Goal: Task Accomplishment & Management: Complete application form

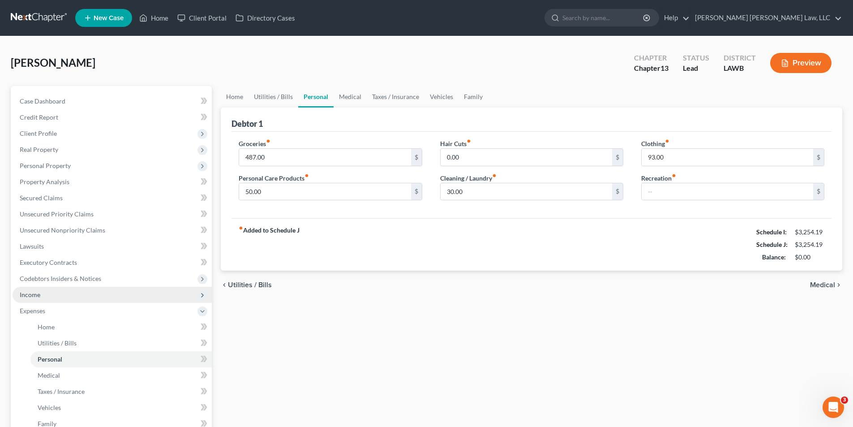
click at [26, 295] on span "Income" at bounding box center [30, 295] width 21 height 8
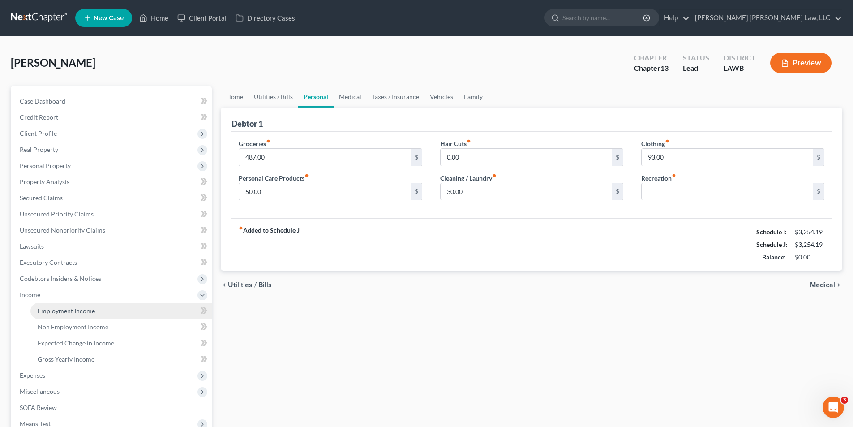
click at [68, 312] on span "Employment Income" at bounding box center [66, 311] width 57 height 8
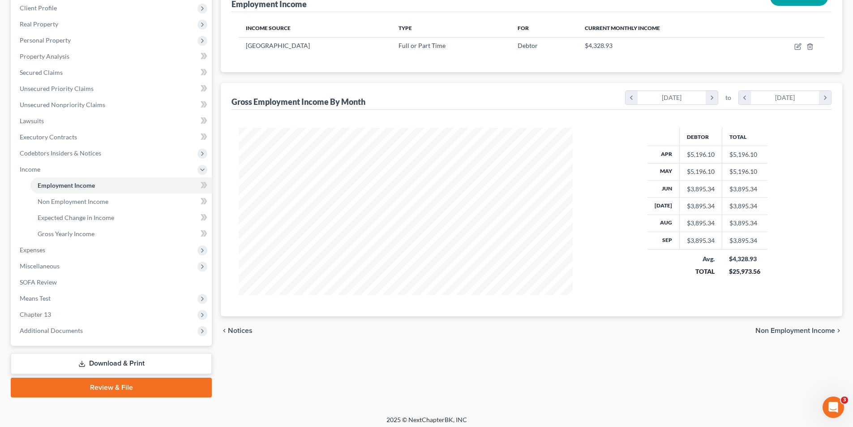
scroll to position [130, 0]
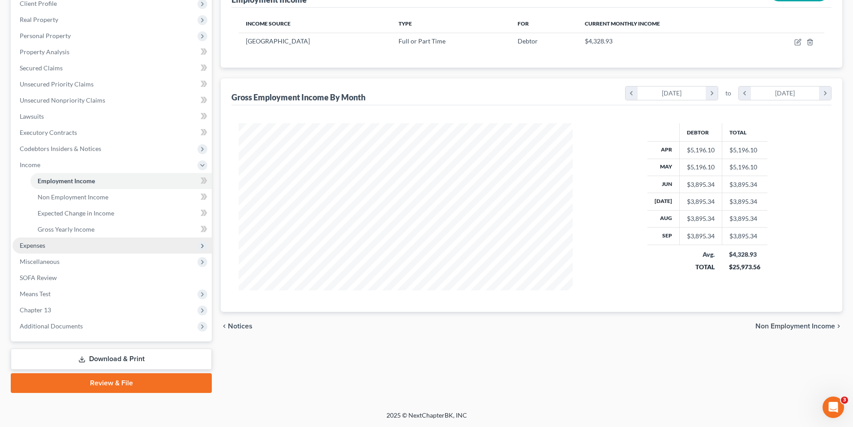
click at [34, 244] on span "Expenses" at bounding box center [33, 245] width 26 height 8
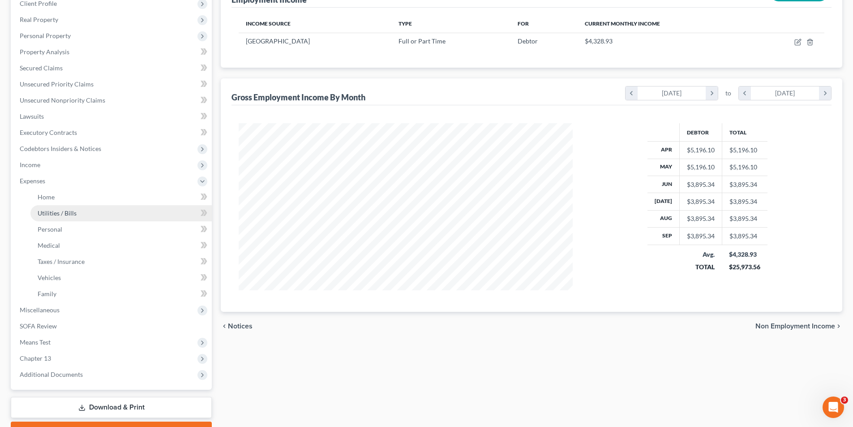
click at [59, 211] on span "Utilities / Bills" at bounding box center [57, 213] width 39 height 8
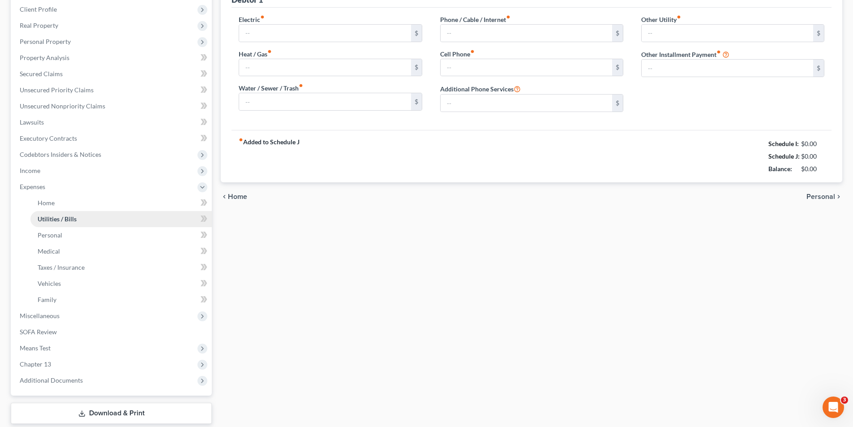
type input "120.94"
type input "25.00"
type input "83.00"
type input "324.00"
type input "180.02"
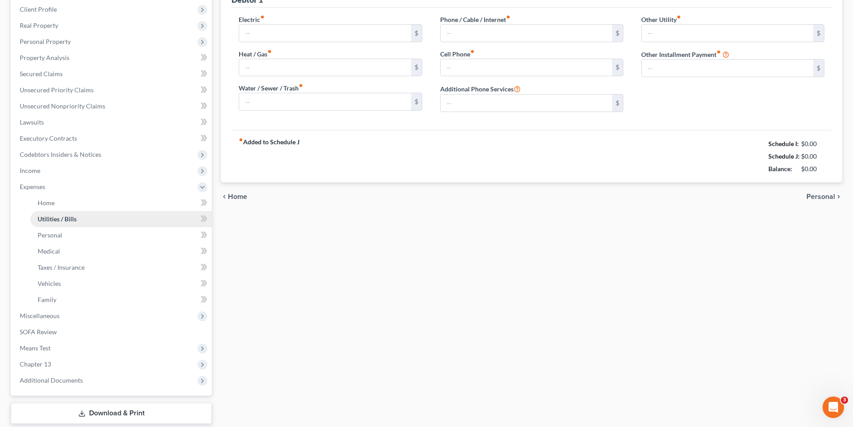
type input "0.00"
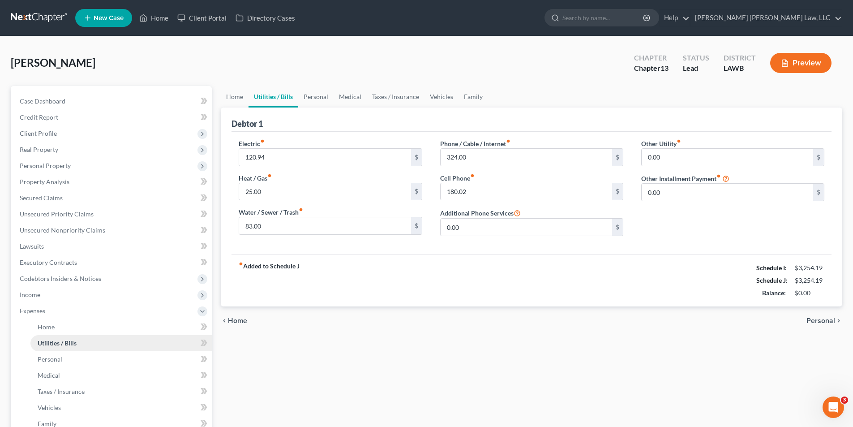
scroll to position [178, 0]
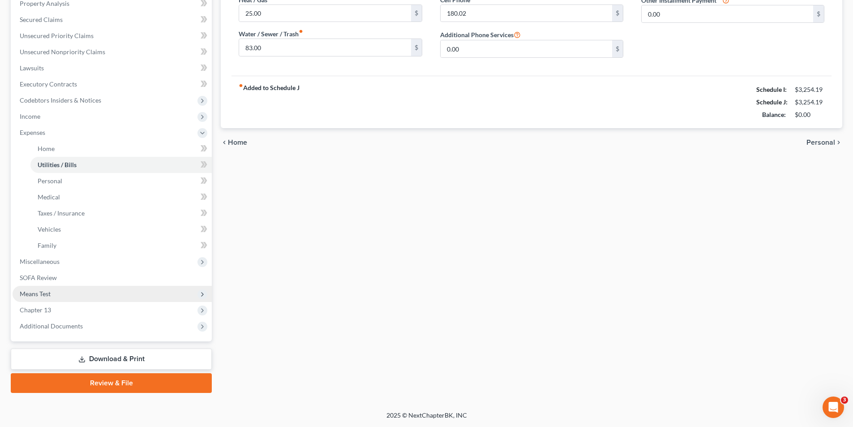
click at [34, 296] on span "Means Test" at bounding box center [35, 294] width 31 height 8
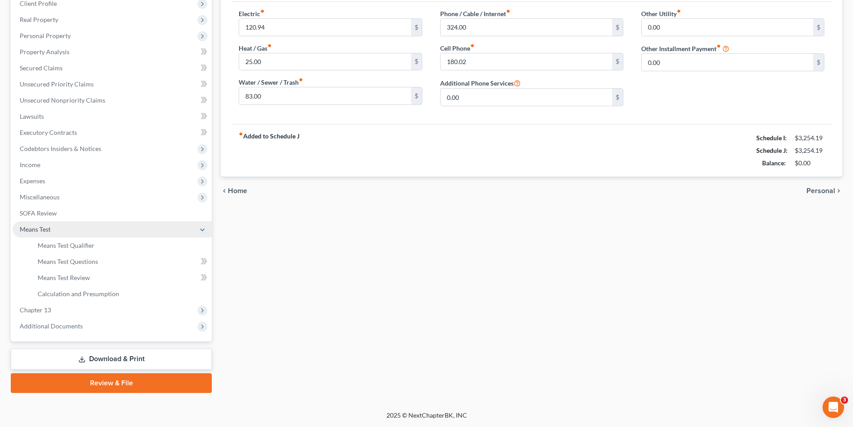
scroll to position [130, 0]
click at [65, 245] on span "Means Test Qualifier" at bounding box center [66, 245] width 57 height 8
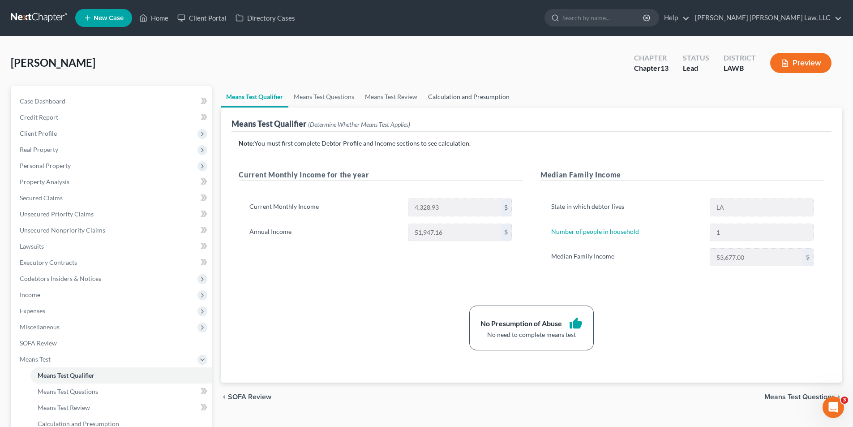
click at [440, 100] on link "Calculation and Presumption" at bounding box center [469, 96] width 92 height 21
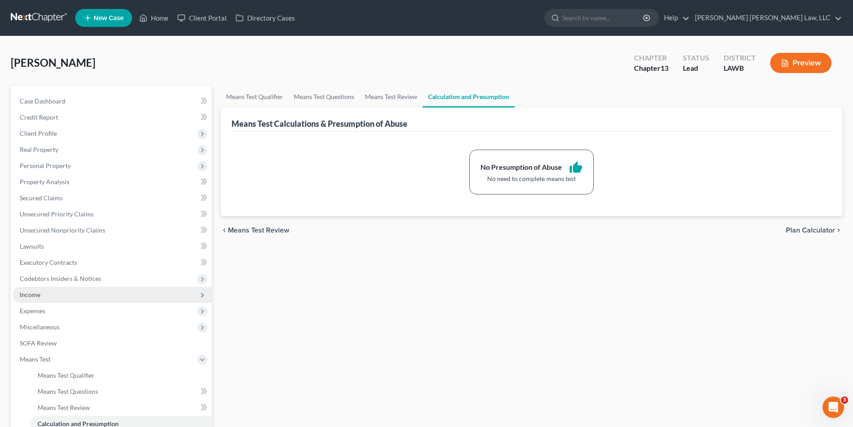
click at [36, 291] on span "Income" at bounding box center [30, 295] width 21 height 8
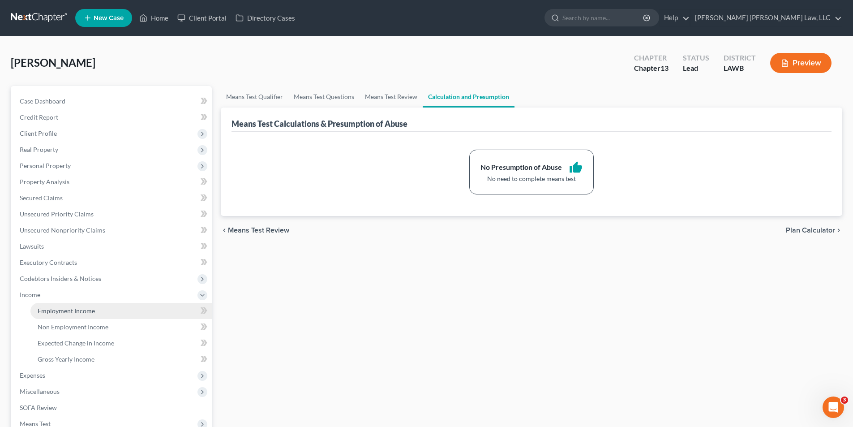
click at [63, 312] on span "Employment Income" at bounding box center [66, 311] width 57 height 8
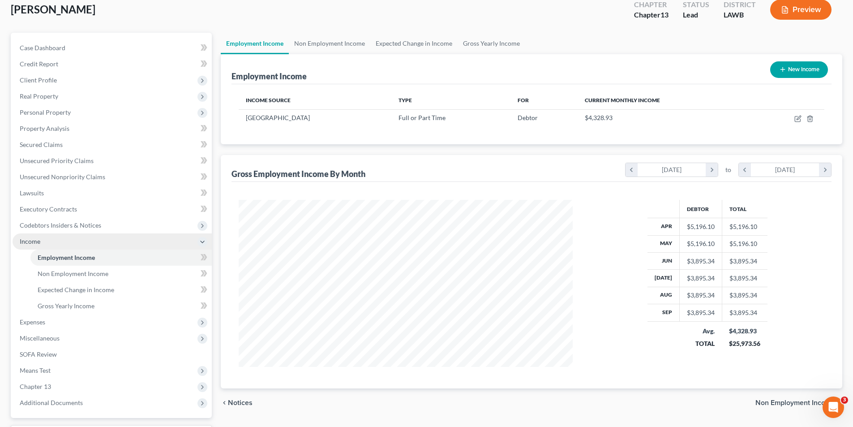
scroll to position [130, 0]
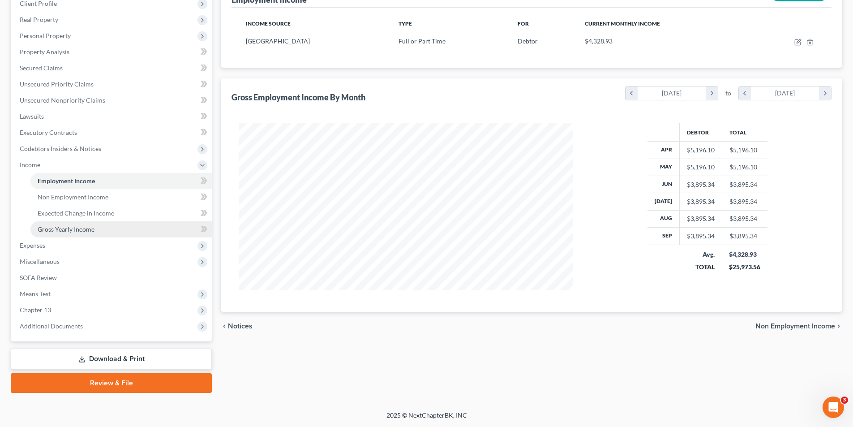
click at [64, 227] on span "Gross Yearly Income" at bounding box center [66, 229] width 57 height 8
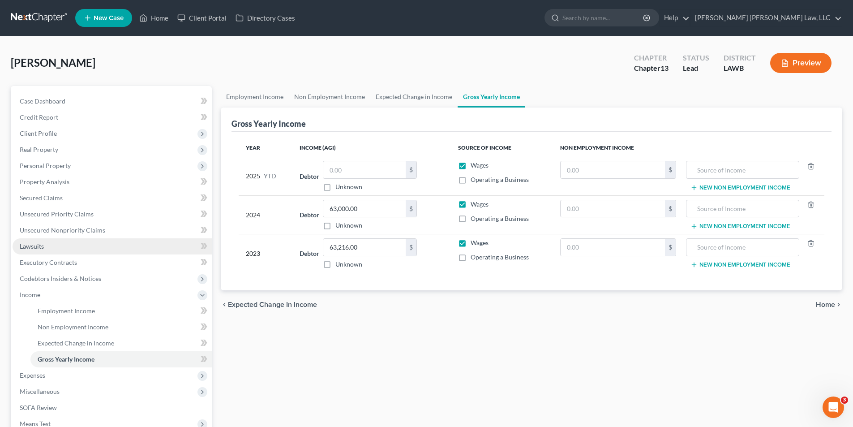
scroll to position [90, 0]
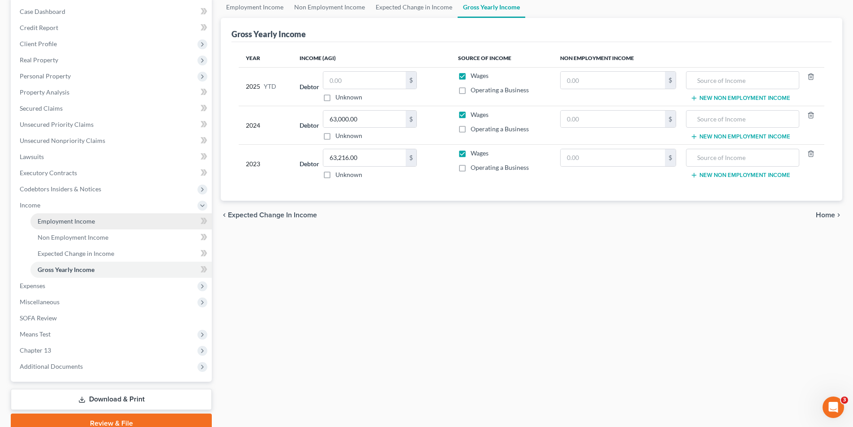
click at [52, 213] on link "Employment Income" at bounding box center [120, 221] width 181 height 16
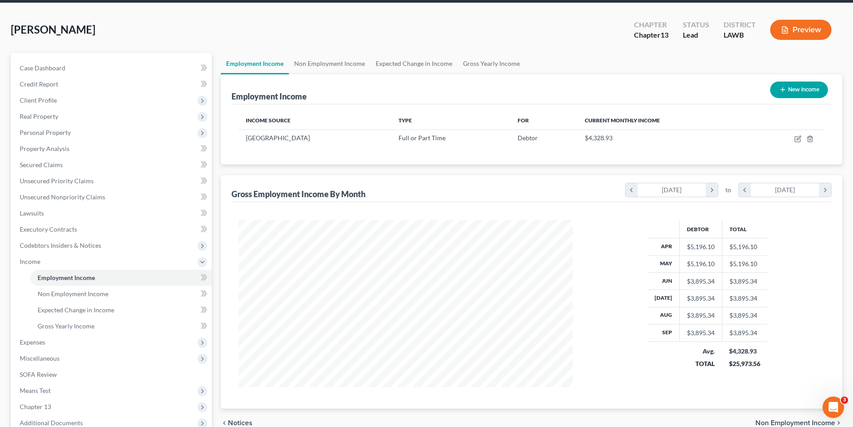
scroll to position [130, 0]
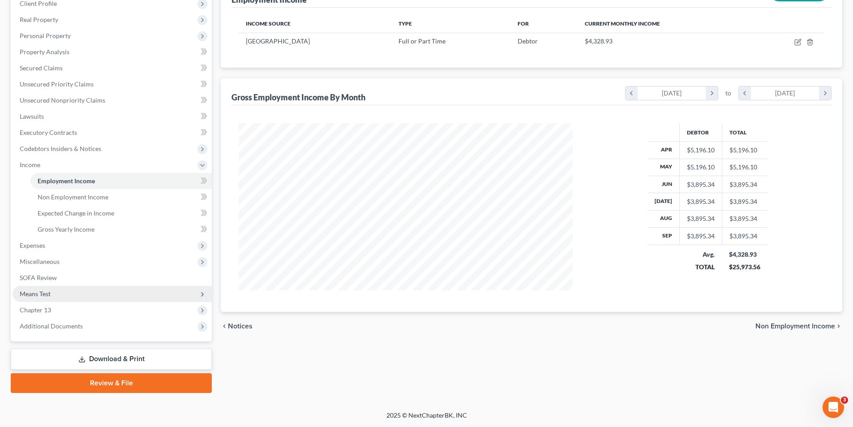
click at [40, 295] on span "Means Test" at bounding box center [35, 294] width 31 height 8
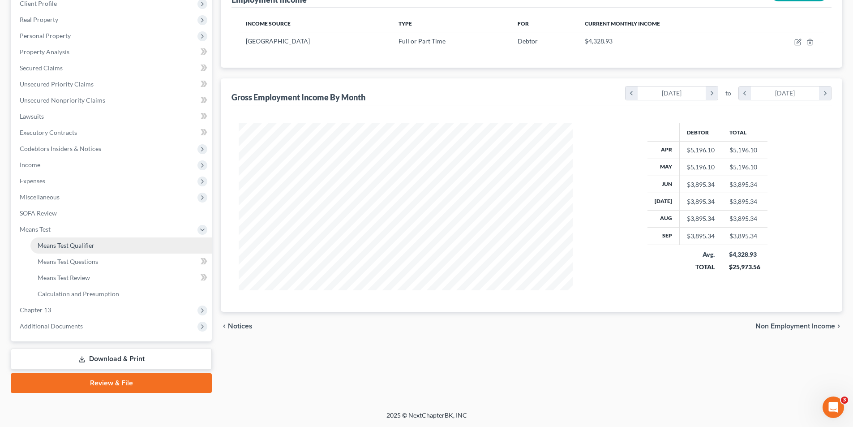
click at [50, 242] on span "Means Test Qualifier" at bounding box center [66, 245] width 57 height 8
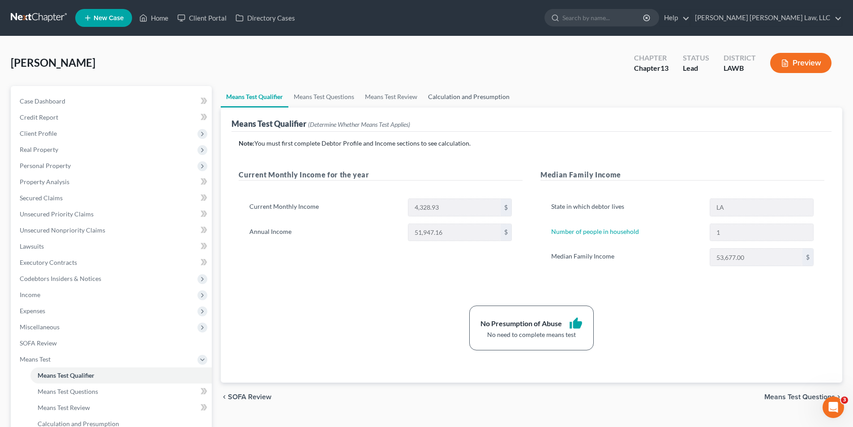
click at [447, 103] on link "Calculation and Presumption" at bounding box center [469, 96] width 92 height 21
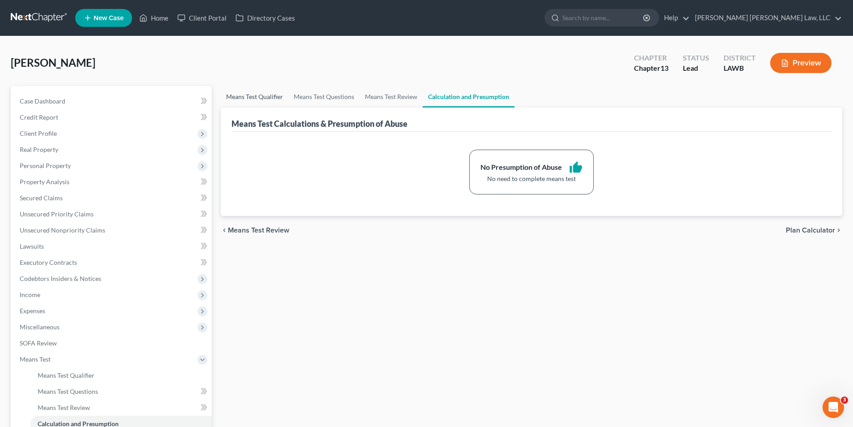
click at [257, 97] on link "Means Test Qualifier" at bounding box center [255, 96] width 68 height 21
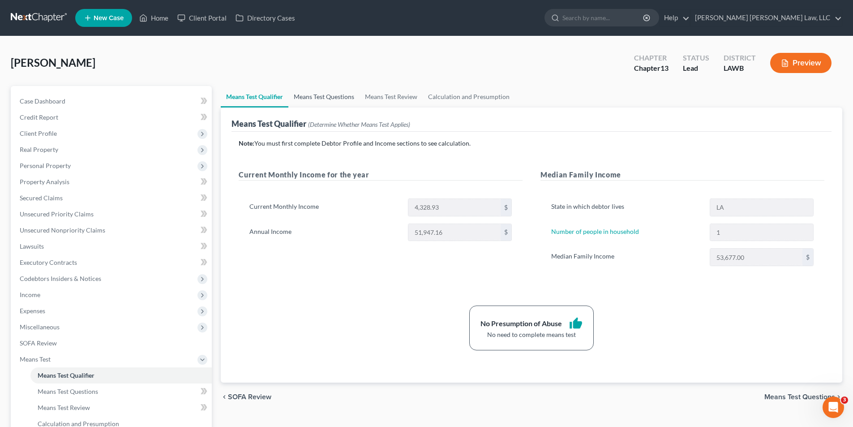
click at [351, 98] on link "Means Test Questions" at bounding box center [323, 96] width 71 height 21
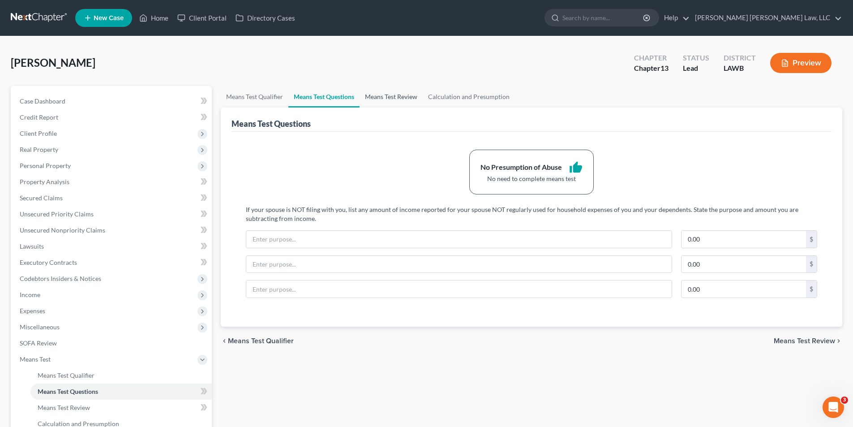
click at [374, 99] on link "Means Test Review" at bounding box center [391, 96] width 63 height 21
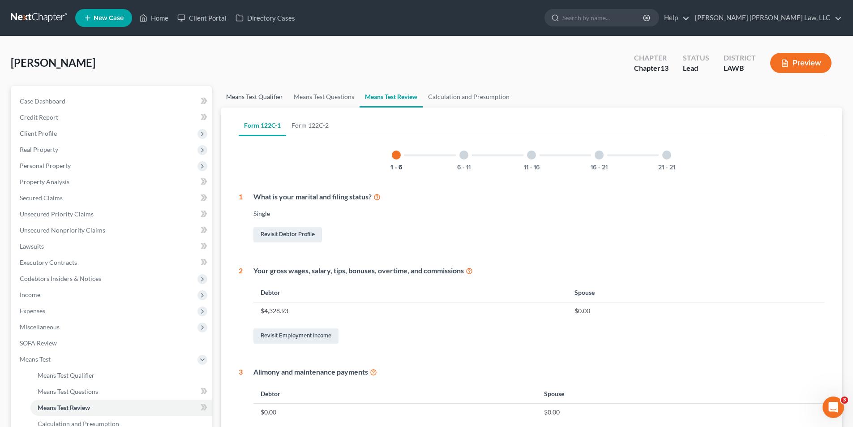
click at [242, 95] on link "Means Test Qualifier" at bounding box center [255, 96] width 68 height 21
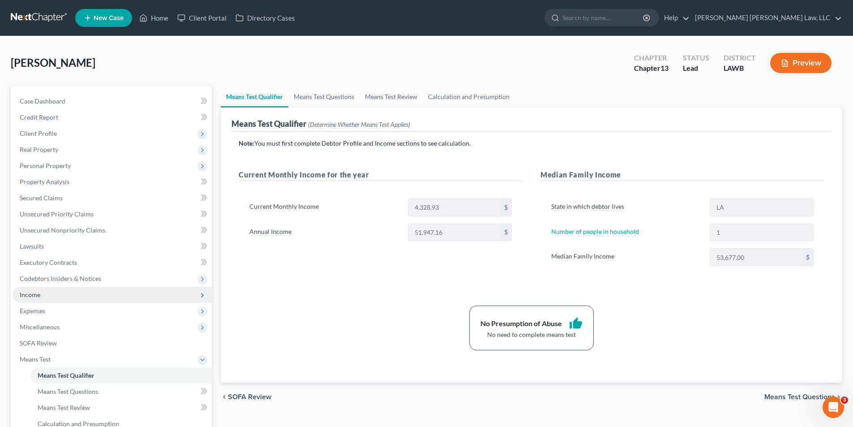
click at [25, 294] on span "Income" at bounding box center [30, 295] width 21 height 8
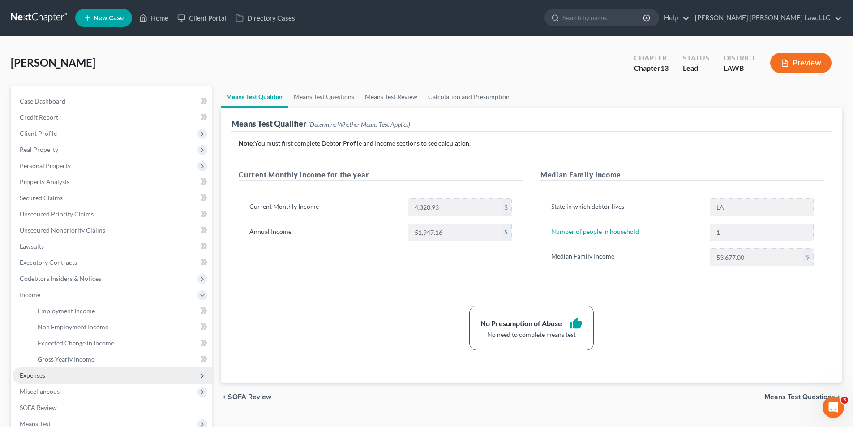
click at [30, 373] on span "Expenses" at bounding box center [33, 375] width 26 height 8
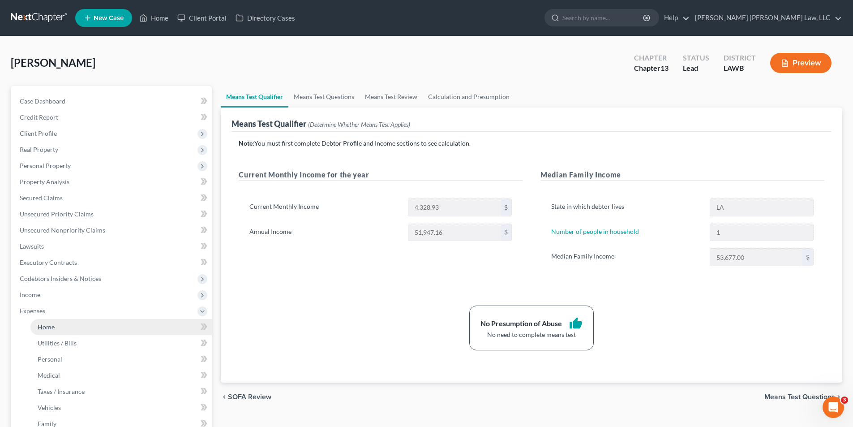
click at [47, 323] on span "Home" at bounding box center [46, 327] width 17 height 8
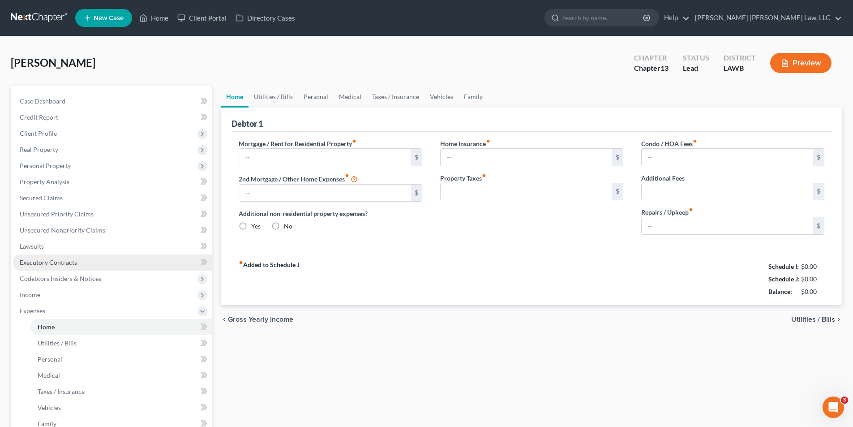
type input "400.00"
type input "0.00"
radio input "true"
type input "0.00"
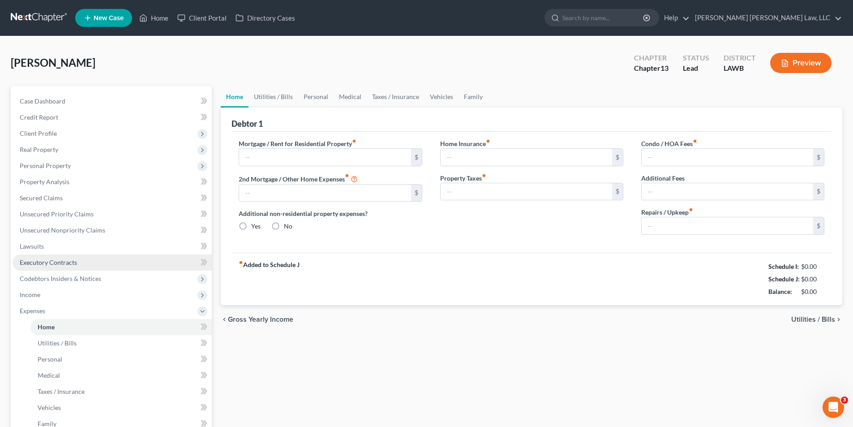
type input "0.00"
click at [48, 325] on span "Home" at bounding box center [46, 327] width 17 height 8
click at [270, 99] on link "Utilities / Bills" at bounding box center [273, 96] width 50 height 21
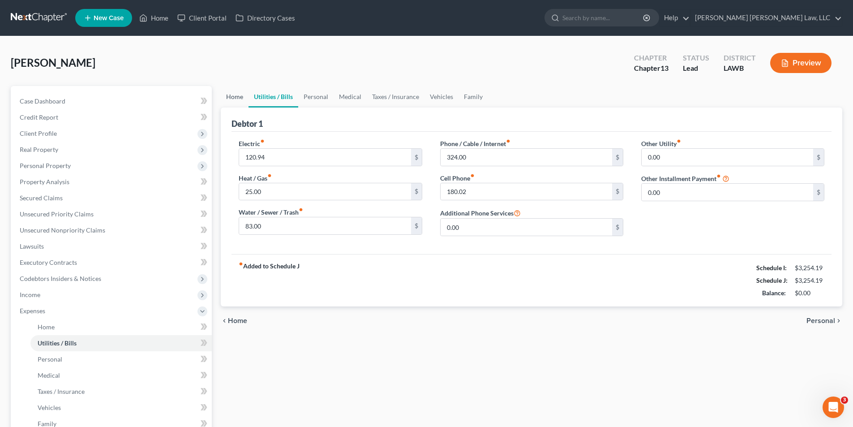
click at [227, 99] on link "Home" at bounding box center [235, 96] width 28 height 21
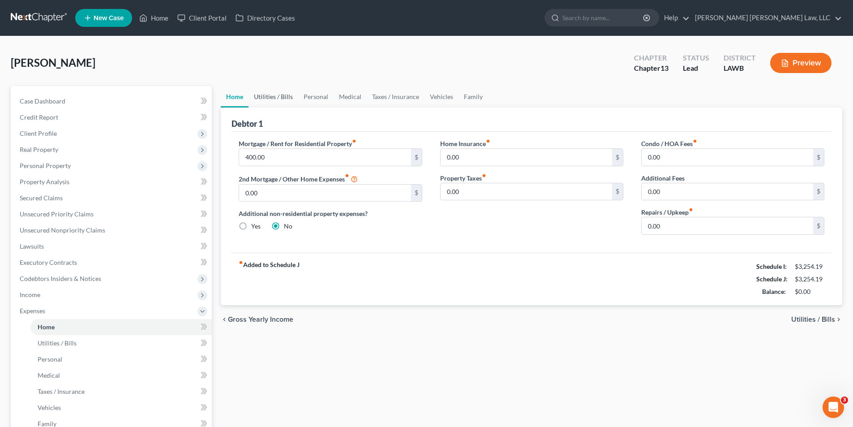
click at [276, 99] on link "Utilities / Bills" at bounding box center [273, 96] width 50 height 21
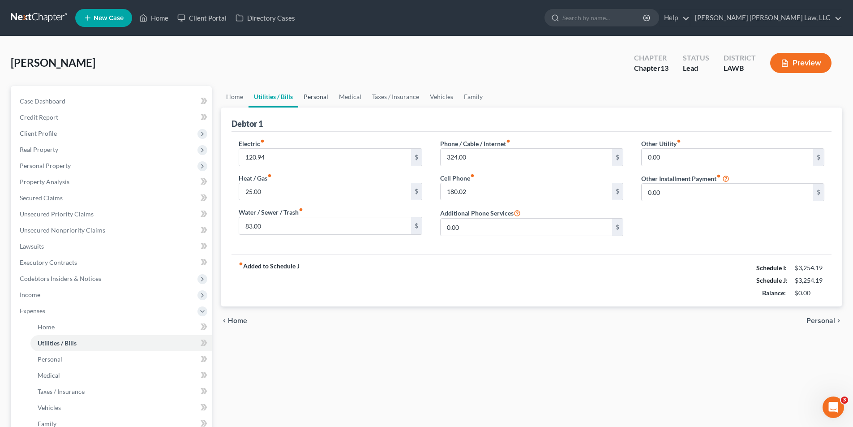
click at [308, 97] on link "Personal" at bounding box center [315, 96] width 35 height 21
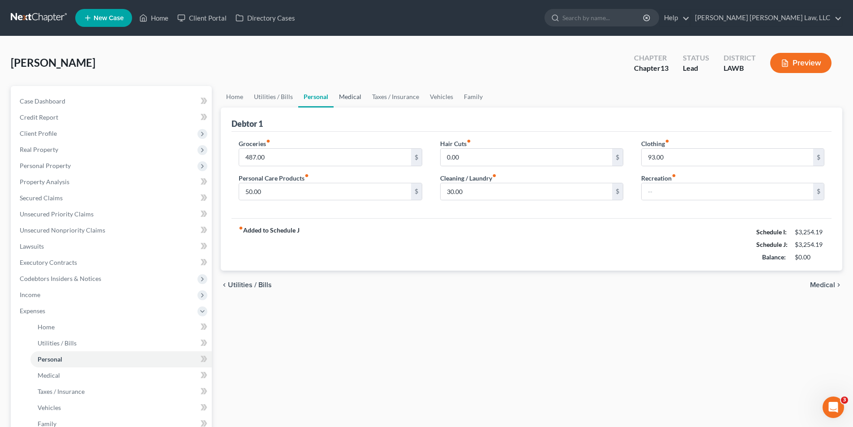
click at [351, 100] on link "Medical" at bounding box center [350, 96] width 33 height 21
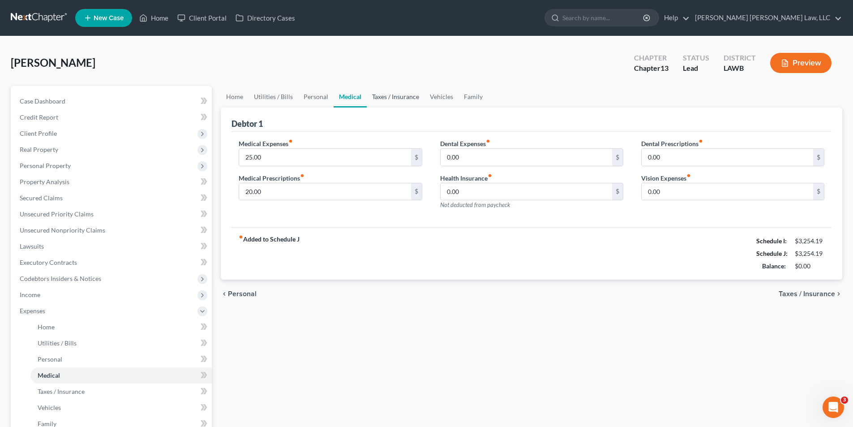
click at [412, 90] on link "Taxes / Insurance" at bounding box center [396, 96] width 58 height 21
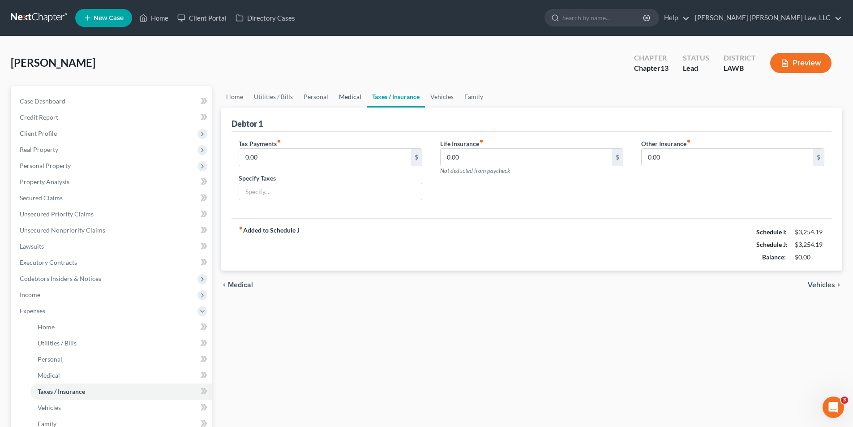
click at [345, 99] on link "Medical" at bounding box center [350, 96] width 33 height 21
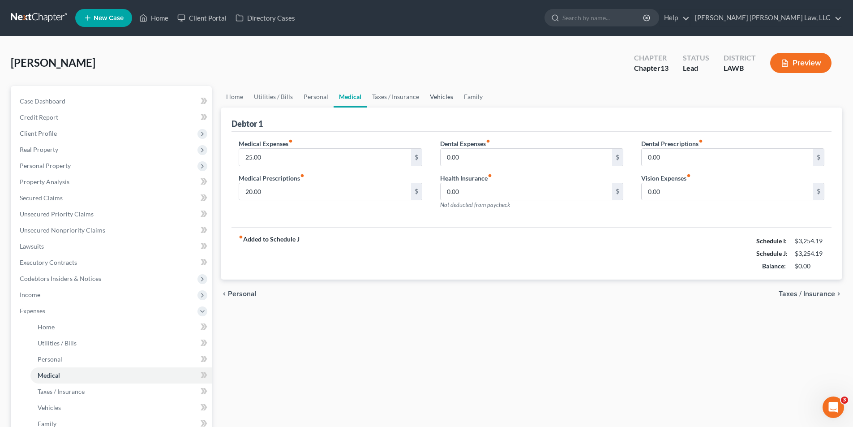
click at [441, 95] on link "Vehicles" at bounding box center [441, 96] width 34 height 21
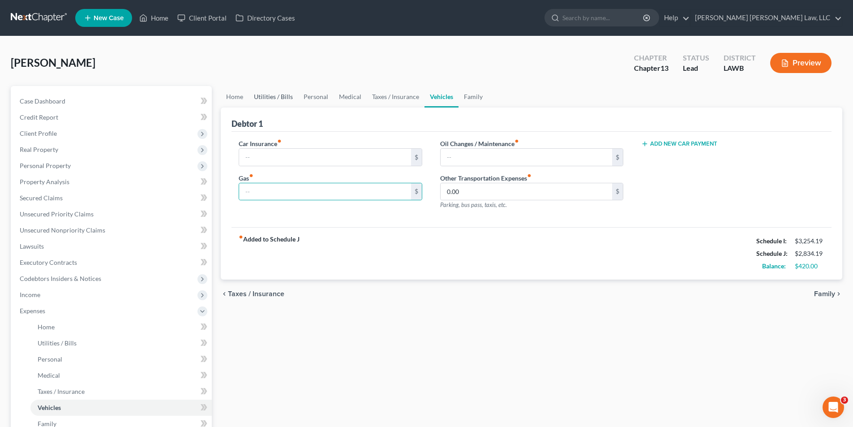
click at [275, 97] on link "Utilities / Bills" at bounding box center [273, 96] width 50 height 21
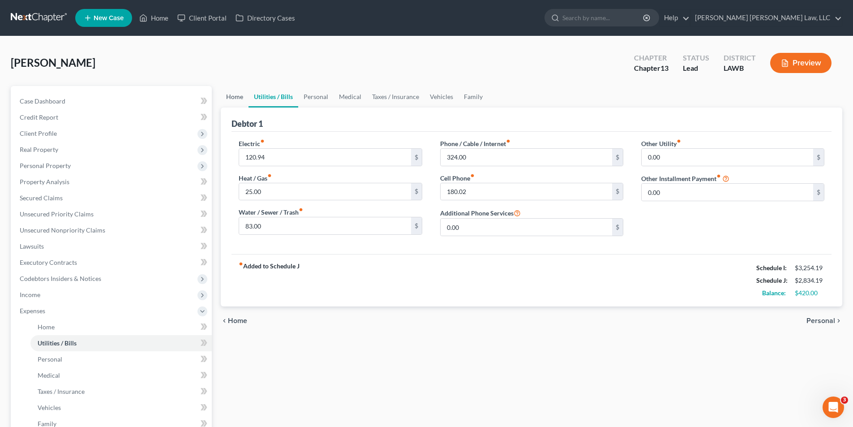
click at [229, 95] on link "Home" at bounding box center [235, 96] width 28 height 21
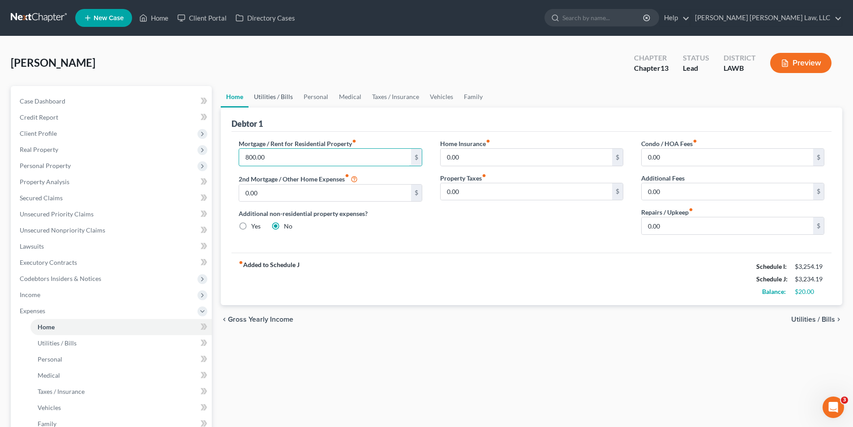
type input "800.00"
click at [271, 95] on link "Utilities / Bills" at bounding box center [273, 96] width 50 height 21
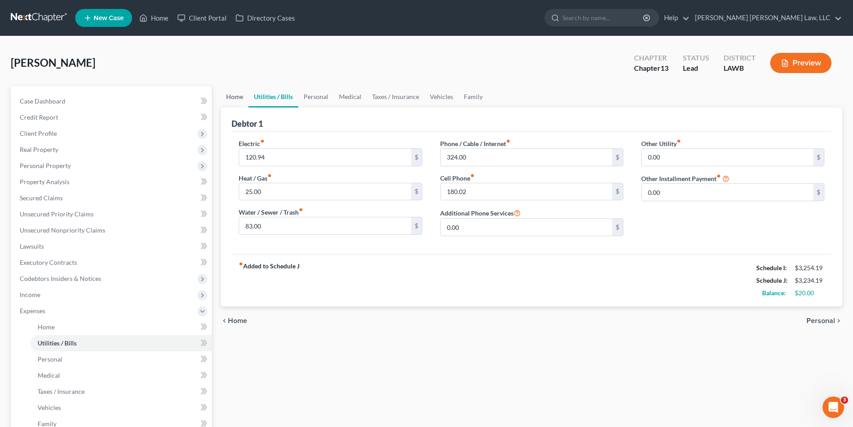
click at [233, 95] on link "Home" at bounding box center [235, 96] width 28 height 21
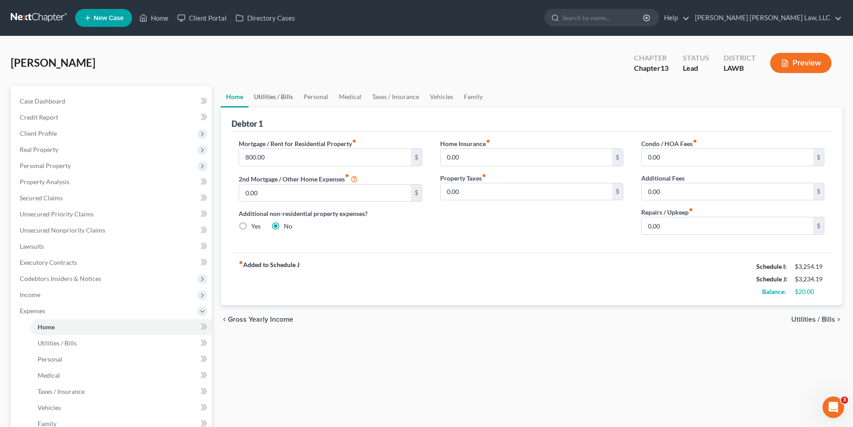
click at [270, 96] on link "Utilities / Bills" at bounding box center [273, 96] width 50 height 21
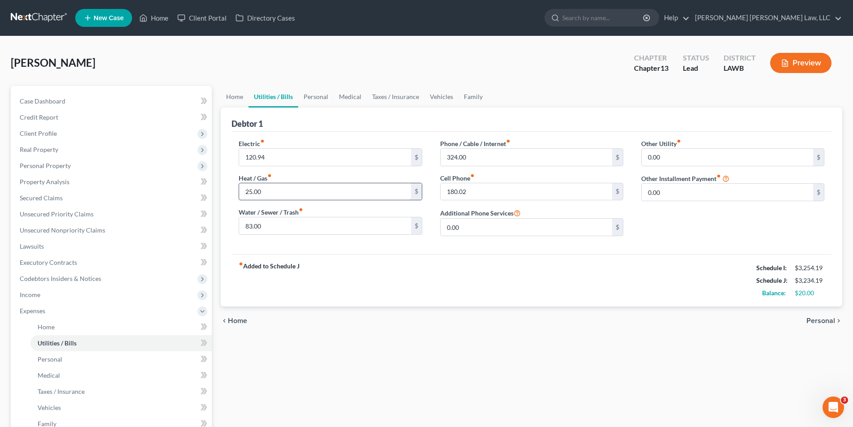
click at [285, 191] on input "25.00" at bounding box center [324, 191] width 171 height 17
type input "45.00"
click at [26, 167] on span "Personal Property" at bounding box center [45, 166] width 51 height 8
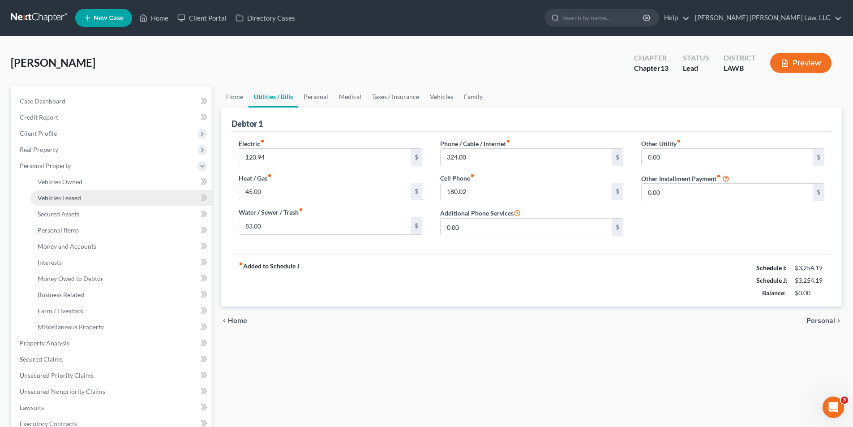
click at [61, 196] on span "Vehicles Leased" at bounding box center [59, 198] width 43 height 8
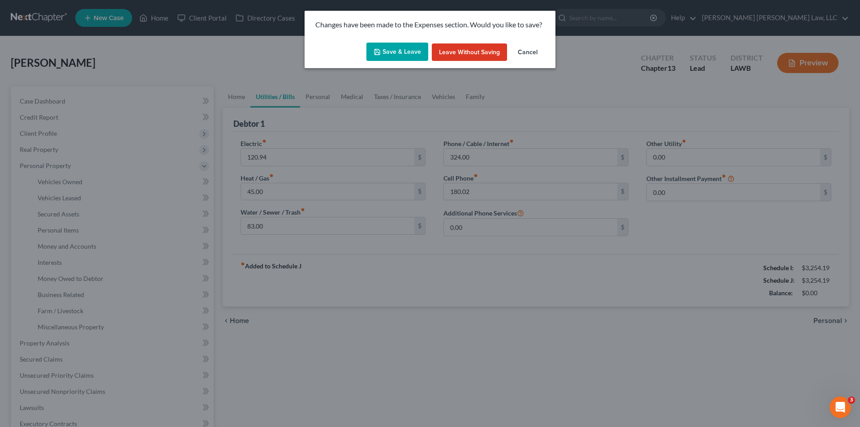
click at [391, 53] on button "Save & Leave" at bounding box center [397, 52] width 62 height 19
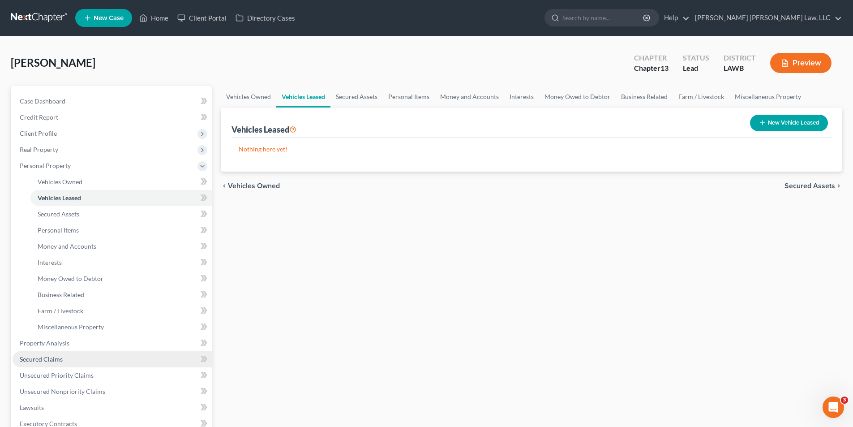
click at [46, 358] on span "Secured Claims" at bounding box center [41, 359] width 43 height 8
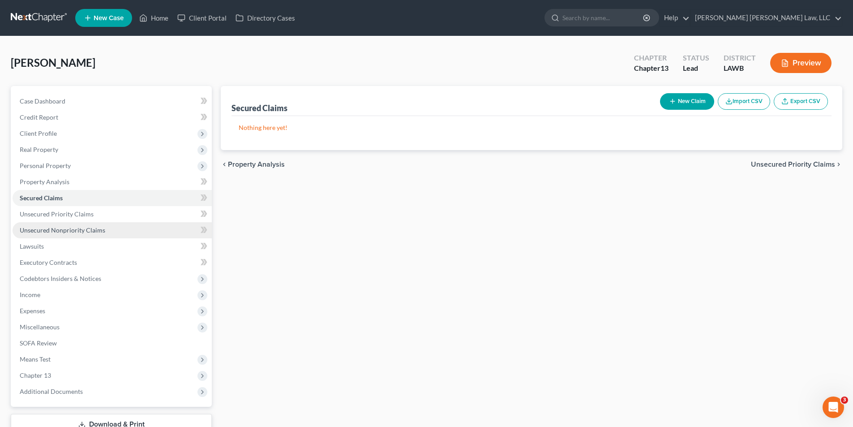
click at [65, 233] on span "Unsecured Nonpriority Claims" at bounding box center [63, 230] width 86 height 8
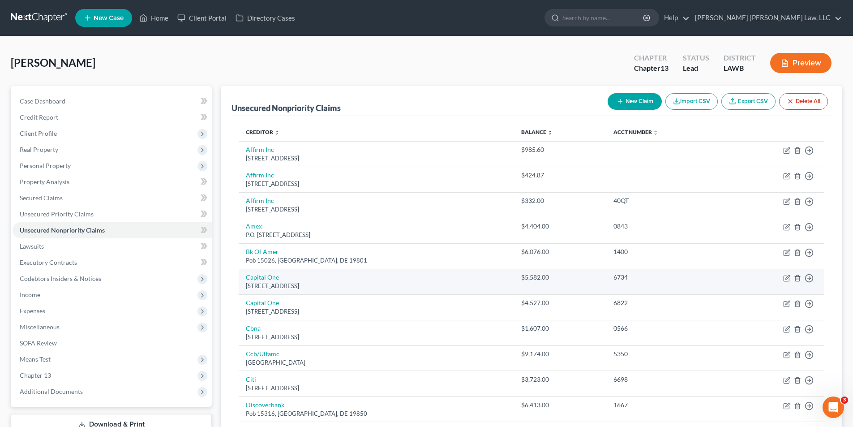
scroll to position [90, 0]
